Goal: Task Accomplishment & Management: Manage account settings

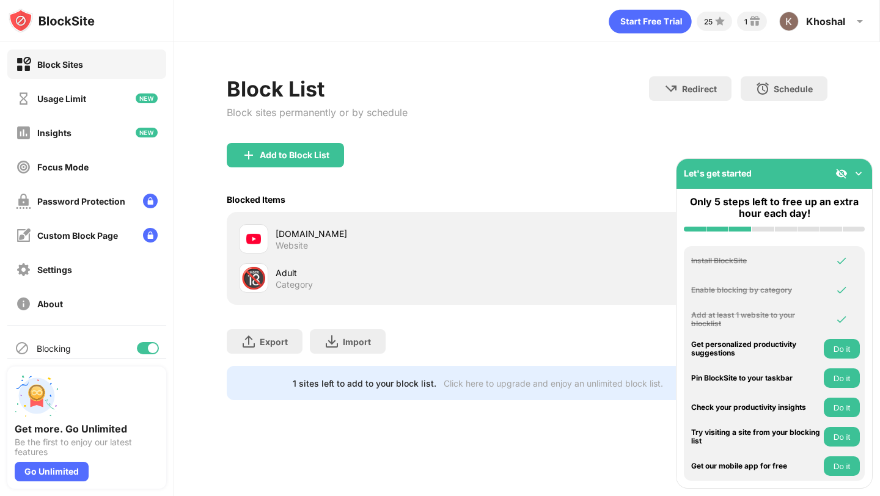
click at [861, 173] on img at bounding box center [859, 173] width 12 height 12
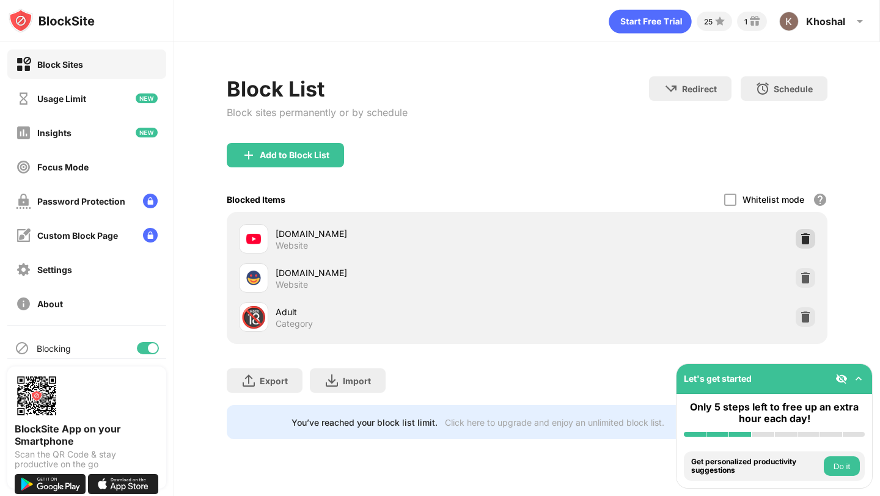
click at [802, 237] on img at bounding box center [806, 239] width 12 height 12
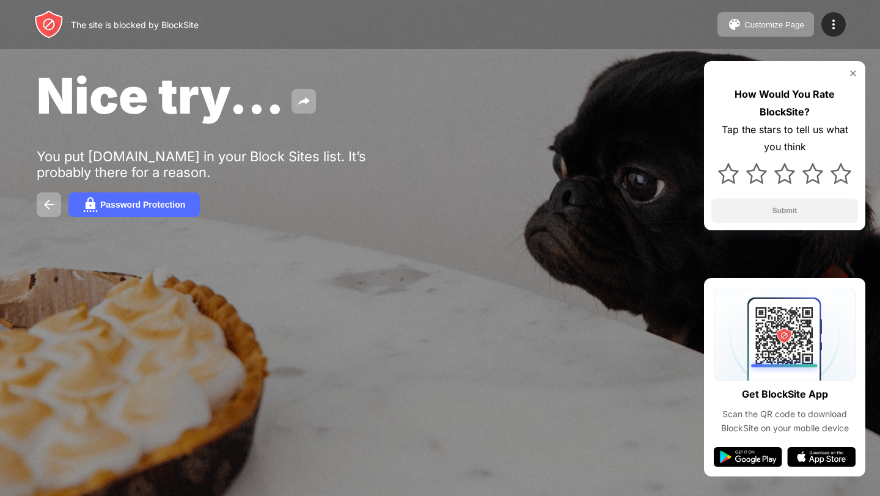
click at [854, 73] on img at bounding box center [853, 73] width 10 height 10
